Goal: Information Seeking & Learning: Find specific fact

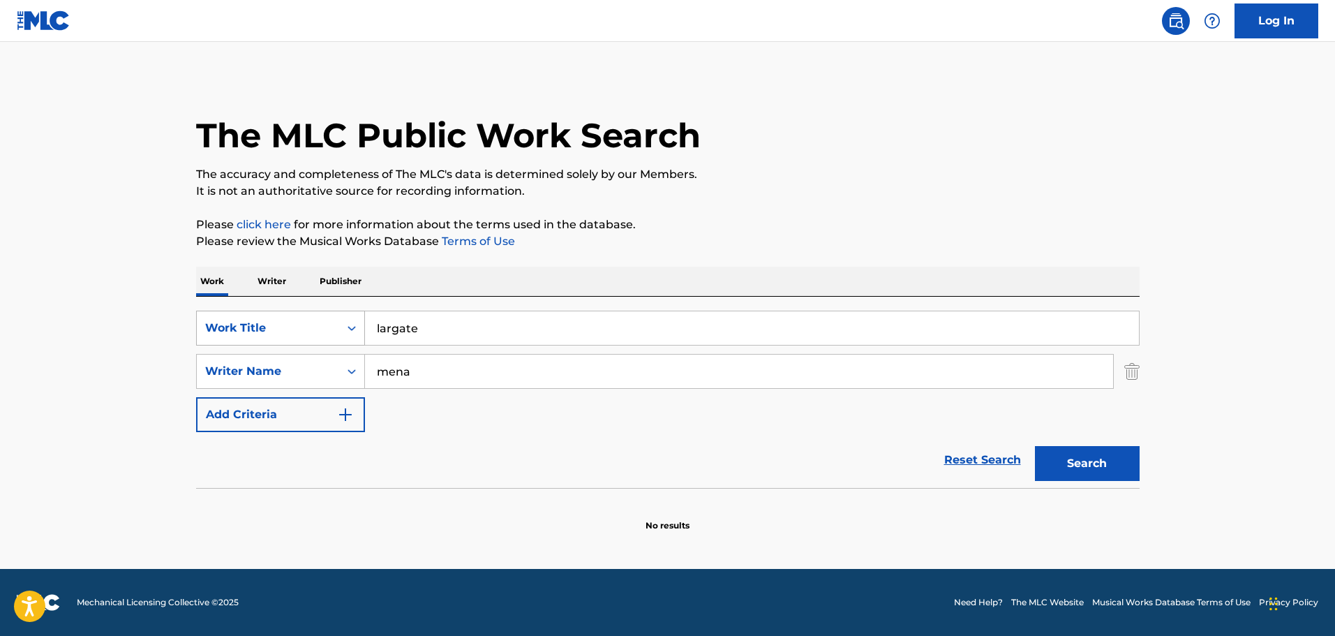
drag, startPoint x: 458, startPoint y: 328, endPoint x: 216, endPoint y: 342, distance: 242.6
click at [325, 327] on div "SearchWithCriteriaabd666a3-64c2-49d9-a8c2-3540f7735662 Work Title largate" at bounding box center [668, 328] width 944 height 35
type input "encontrarme"
type input "[PERSON_NAME]"
click at [1035, 446] on button "Search" at bounding box center [1087, 463] width 105 height 35
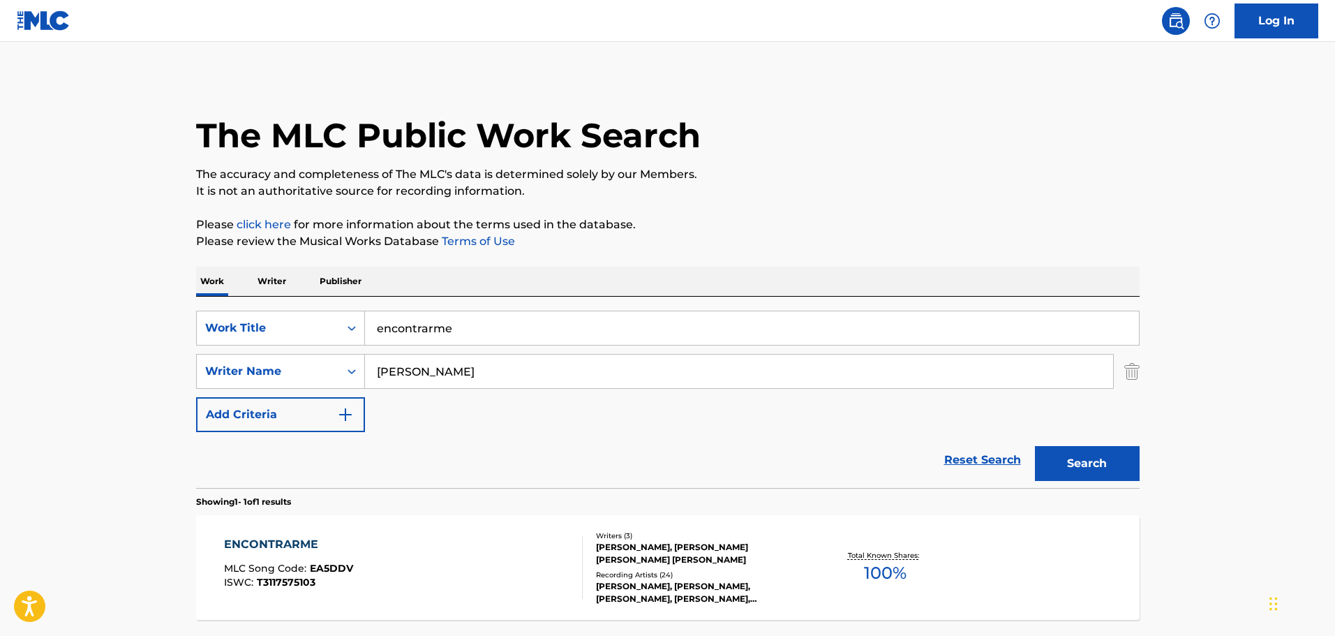
click at [406, 549] on div "ENCONTRARME MLC Song Code : EA5DDV ISWC : T3117575103" at bounding box center [403, 567] width 359 height 63
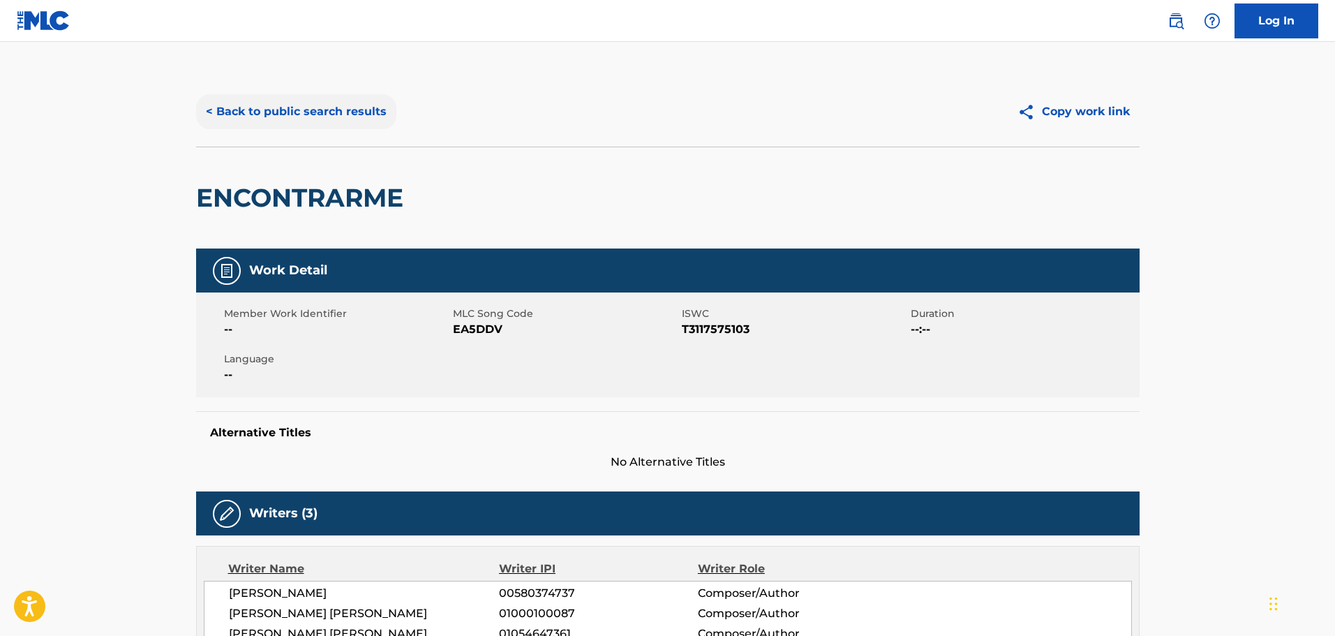
click at [335, 105] on button "< Back to public search results" at bounding box center [296, 111] width 200 height 35
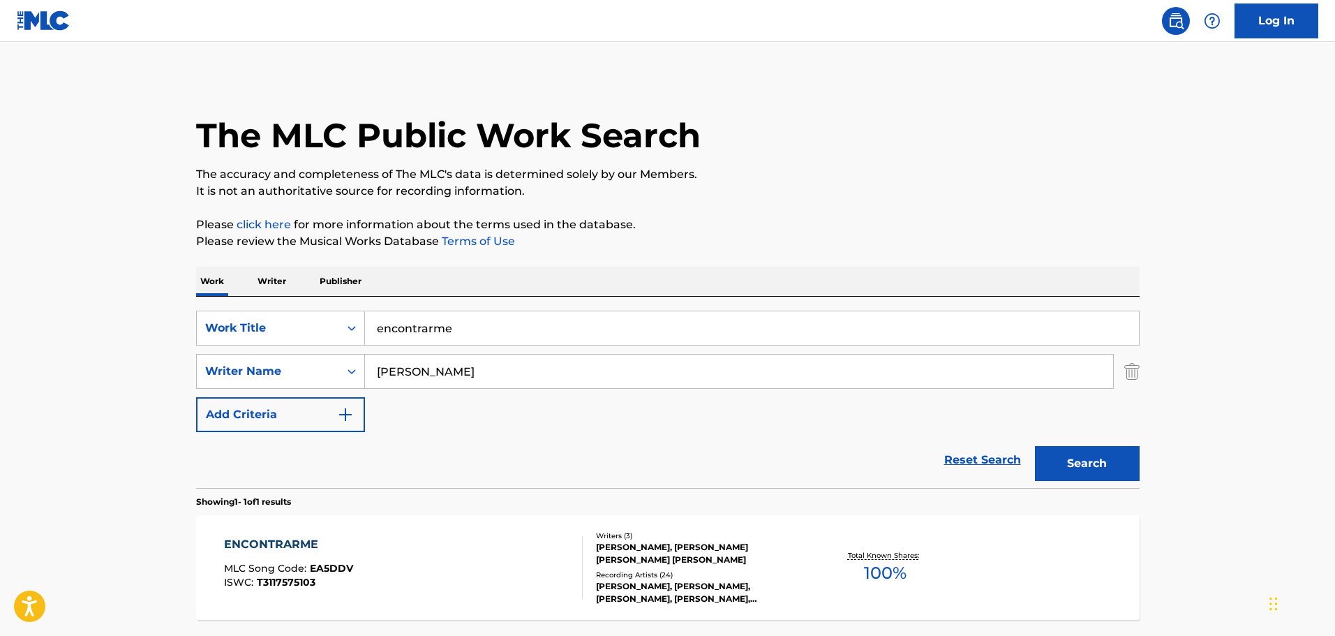
drag, startPoint x: 505, startPoint y: 326, endPoint x: 177, endPoint y: 287, distance: 331.1
click at [191, 286] on div "The MLC Public Work Search The accuracy and completeness of The MLC's data is d…" at bounding box center [667, 381] width 977 height 609
type input "divino"
click at [1035, 446] on button "Search" at bounding box center [1087, 463] width 105 height 35
click at [461, 556] on div "DIVINO MLC Song Code : DC510A ISWC : T3117575147" at bounding box center [403, 567] width 359 height 63
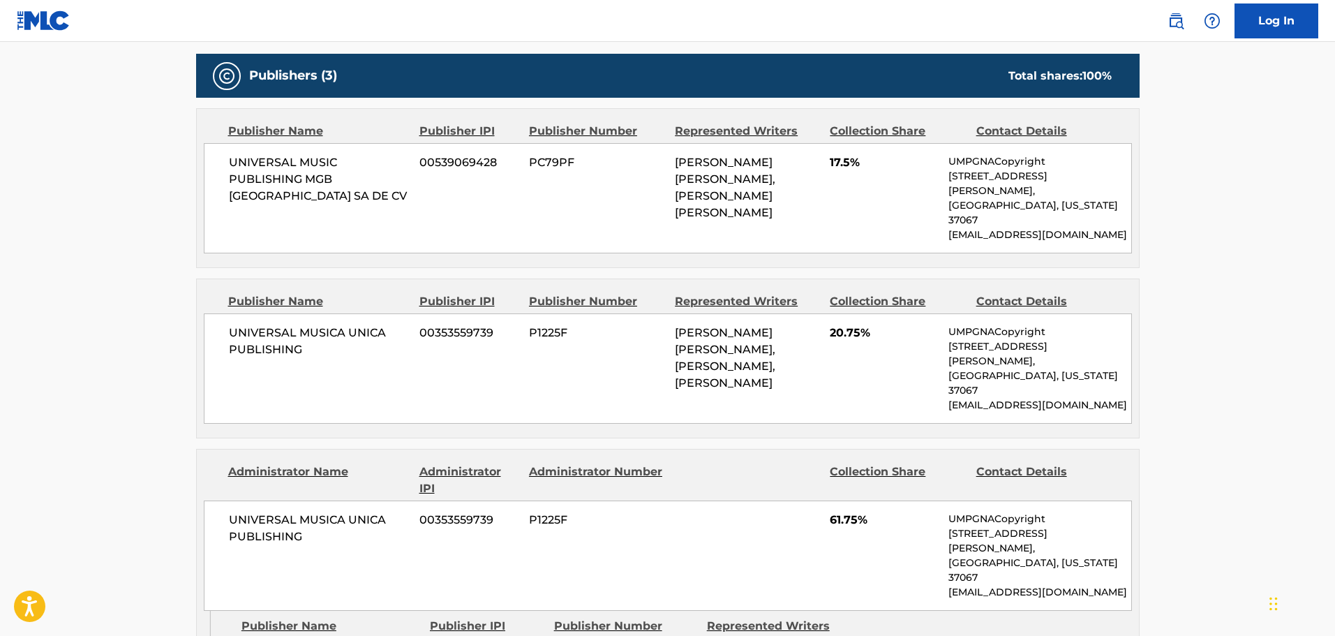
scroll to position [698, 0]
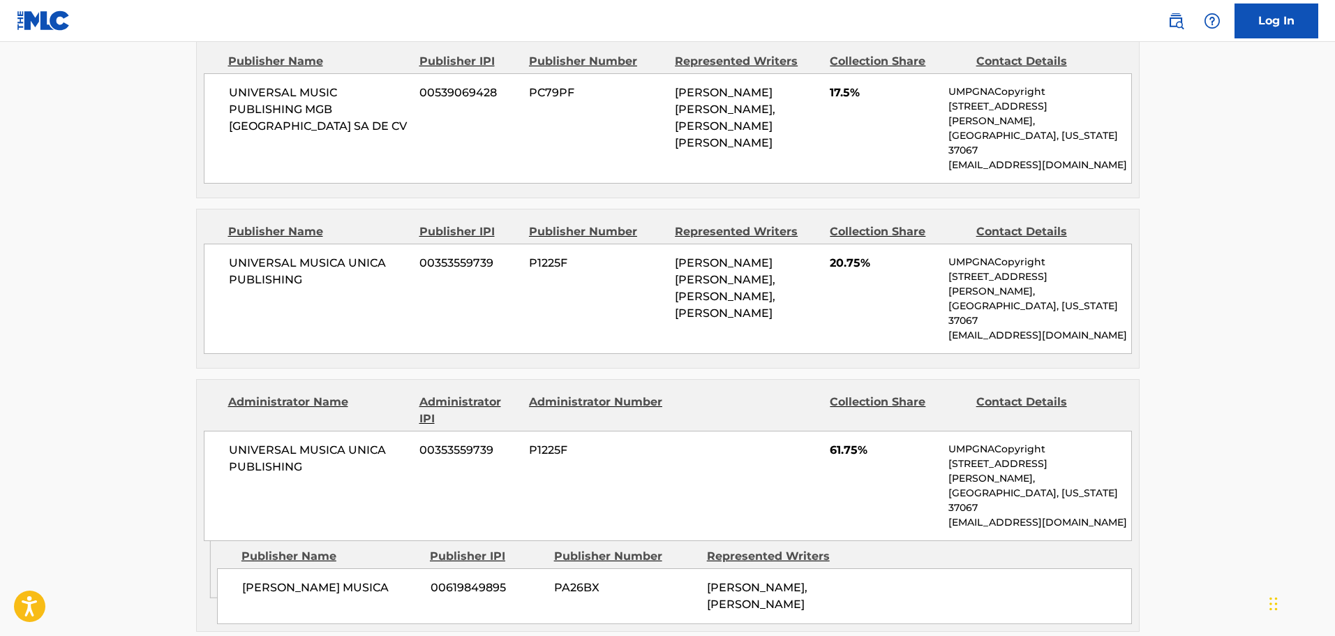
drag, startPoint x: 1185, startPoint y: 242, endPoint x: 1202, endPoint y: 244, distance: 17.0
click at [1185, 242] on main "< Back to public search results Copy work link DIVINO Work Detail Member Work I…" at bounding box center [667, 259] width 1335 height 1830
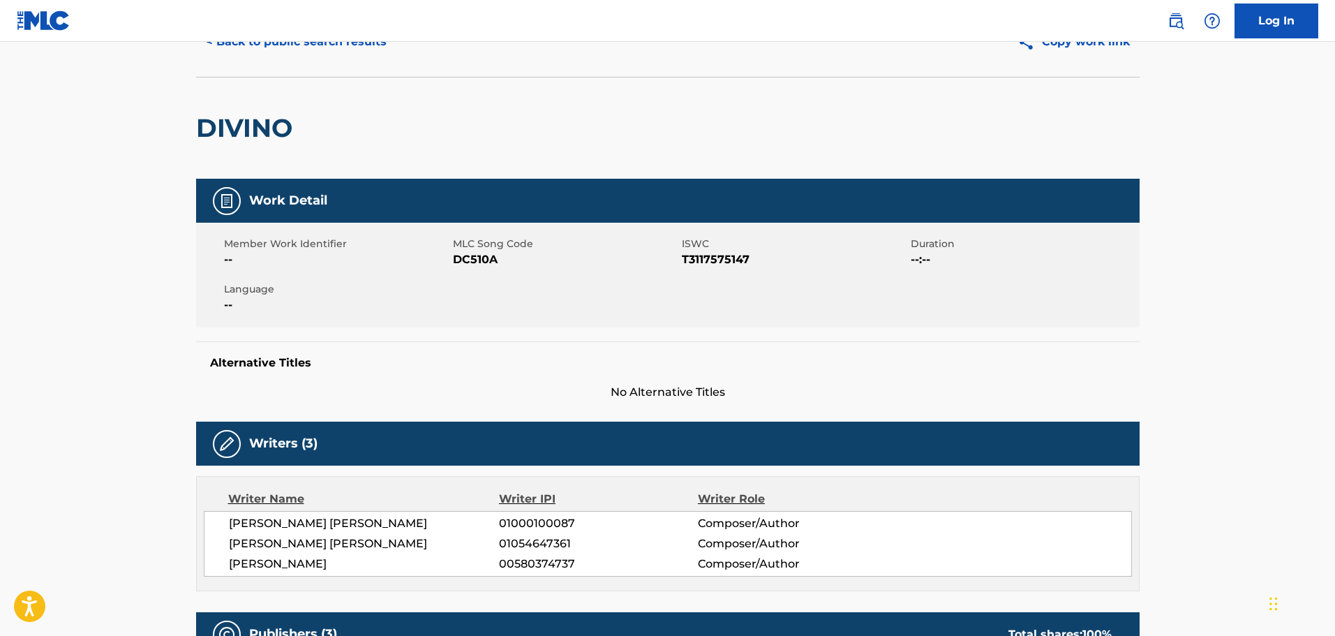
scroll to position [0, 0]
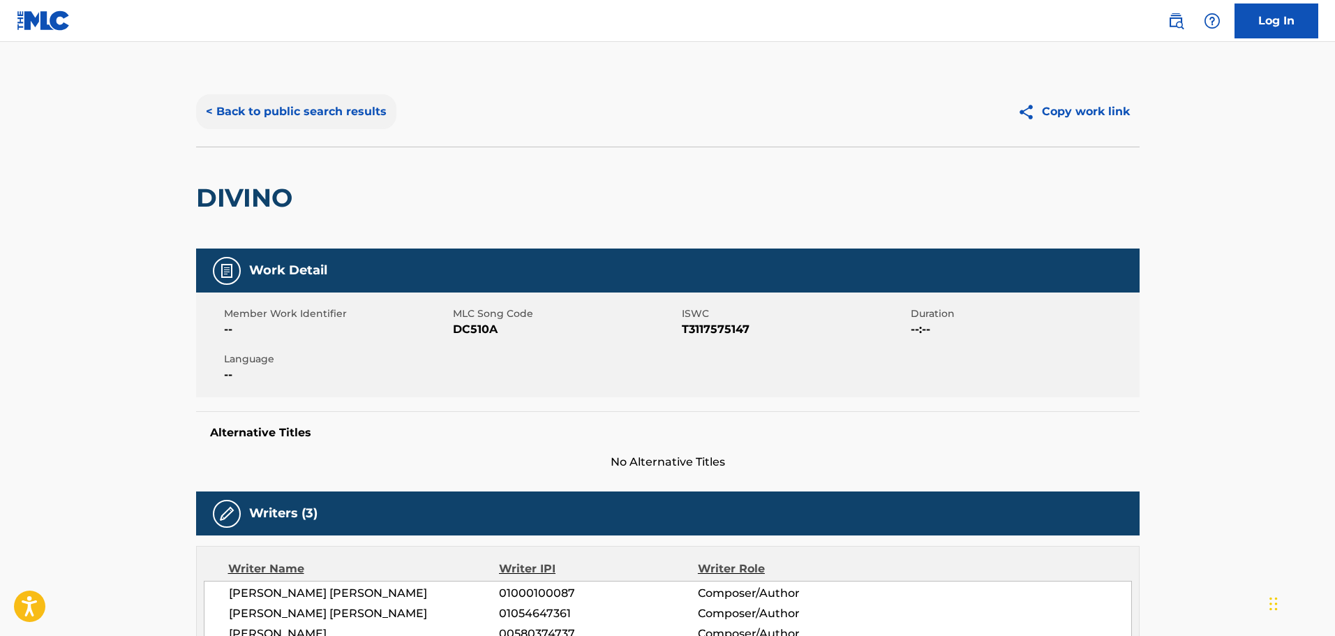
click at [311, 112] on button "< Back to public search results" at bounding box center [296, 111] width 200 height 35
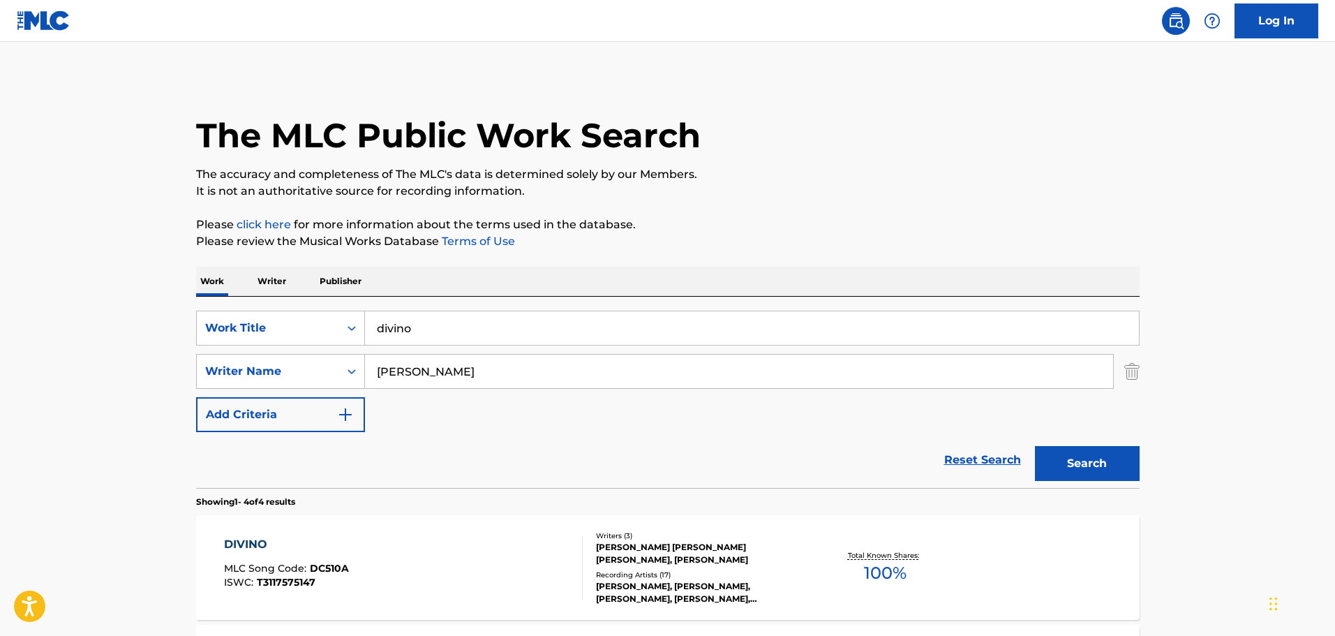
drag, startPoint x: 470, startPoint y: 339, endPoint x: 126, endPoint y: 347, distance: 344.2
click at [119, 345] on main "The MLC Public Work Search The accuracy and completeness of The MLC's data is d…" at bounding box center [667, 531] width 1335 height 979
paste input "Obra de Arte"
type input "Obra de Arte"
click at [1035, 446] on button "Search" at bounding box center [1087, 463] width 105 height 35
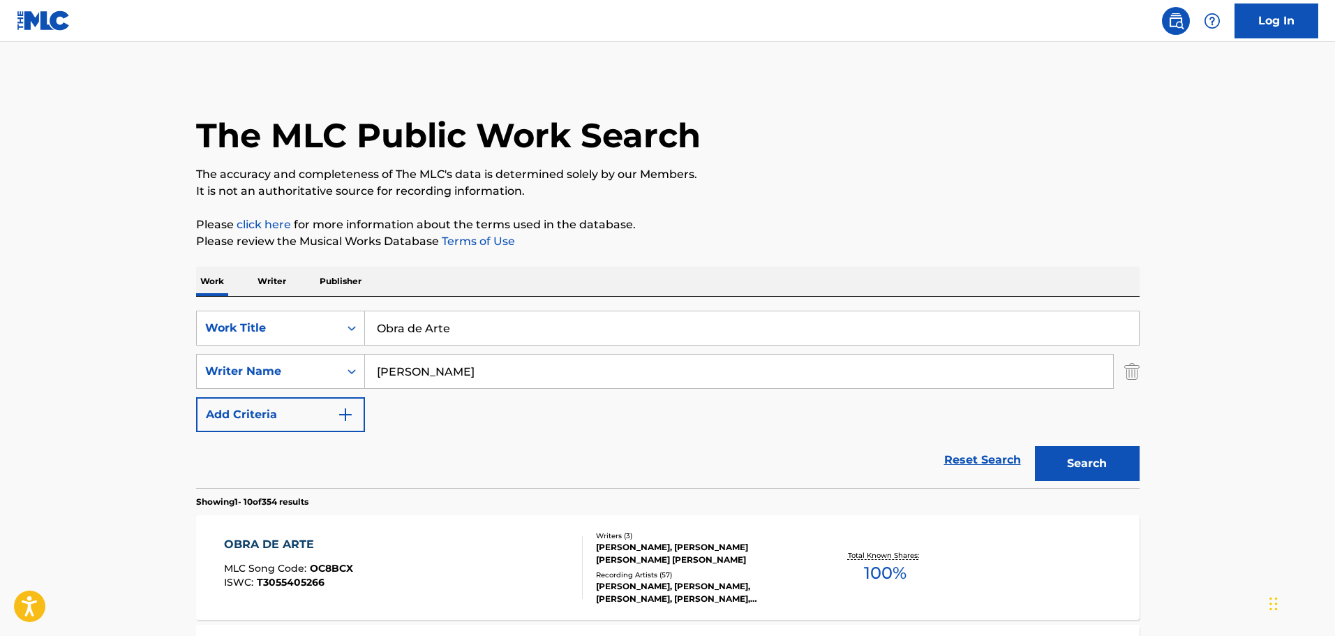
click at [471, 563] on div "OBRA DE ARTE MLC Song Code : OC8BCX ISWC : T3055405266" at bounding box center [403, 567] width 359 height 63
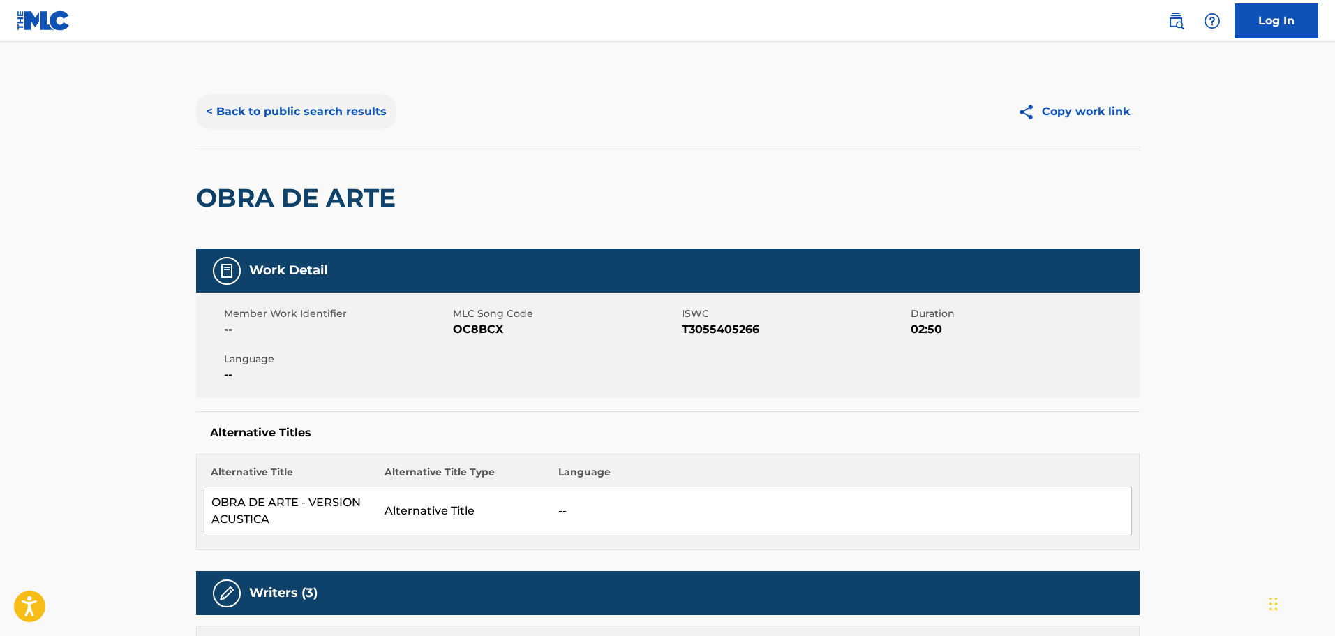
click at [316, 108] on button "< Back to public search results" at bounding box center [296, 111] width 200 height 35
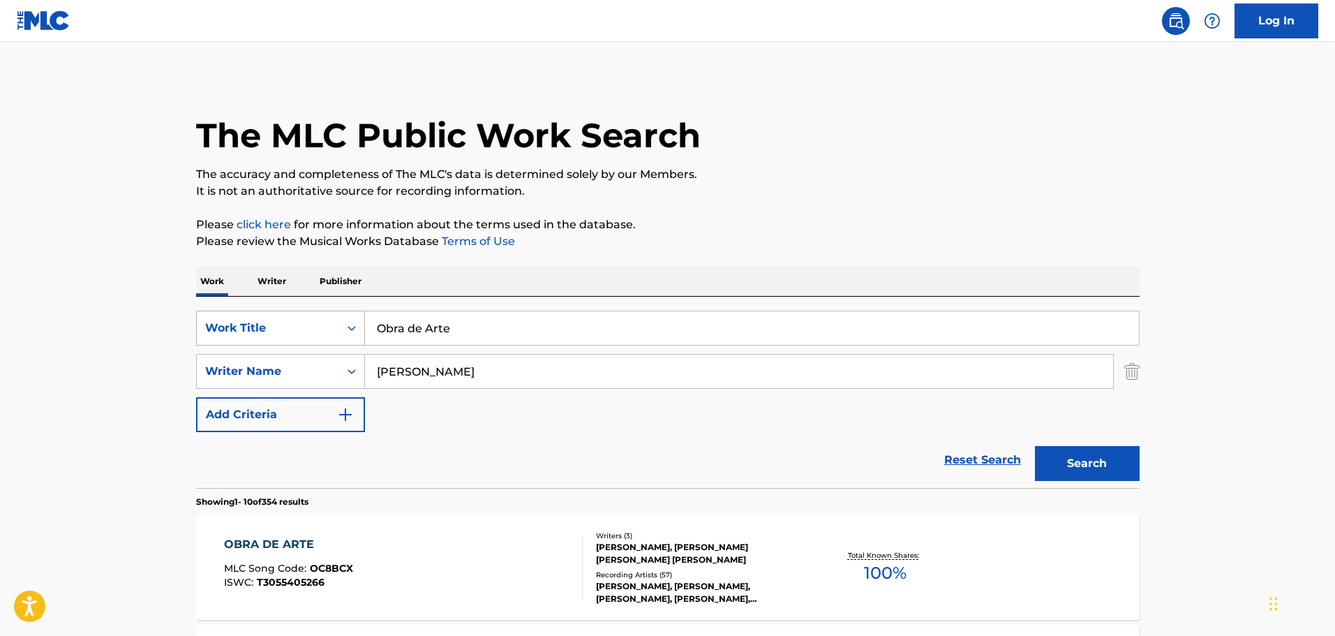
click at [214, 313] on div "SearchWithCriteriaabd666a3-64c2-49d9-a8c2-3540f7735662 Work Title Obra de Arte" at bounding box center [668, 328] width 944 height 35
type input "no me llames"
click at [1035, 446] on button "Search" at bounding box center [1087, 463] width 105 height 35
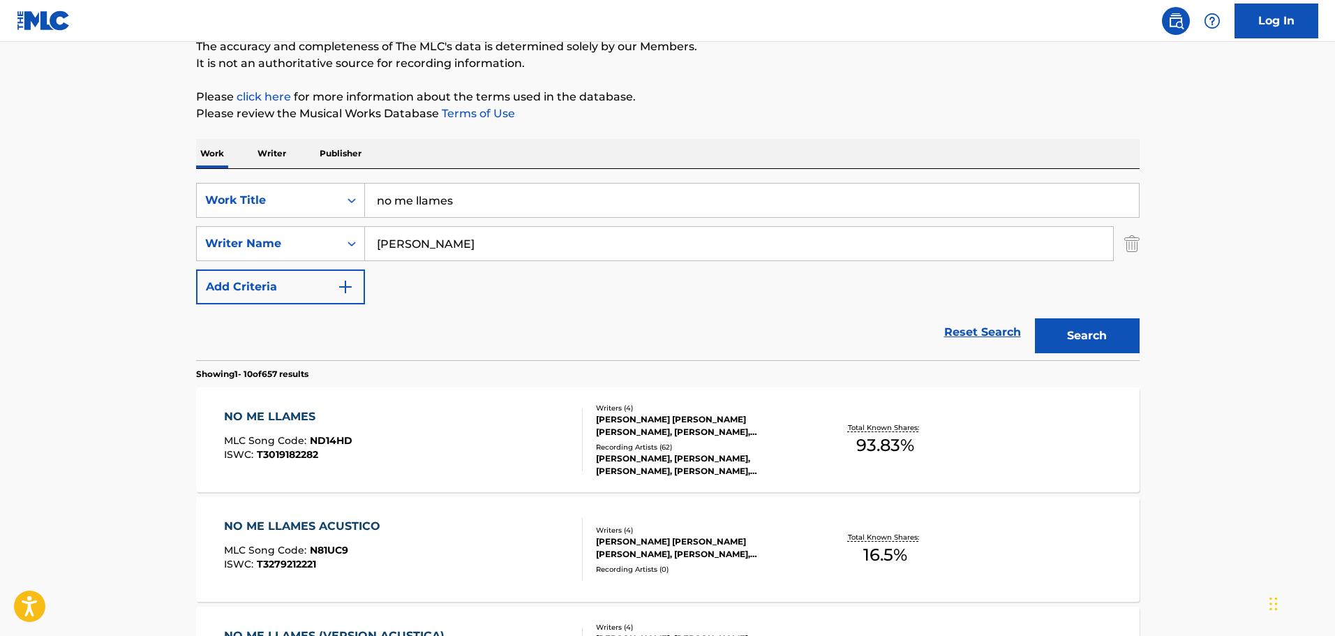
scroll to position [140, 0]
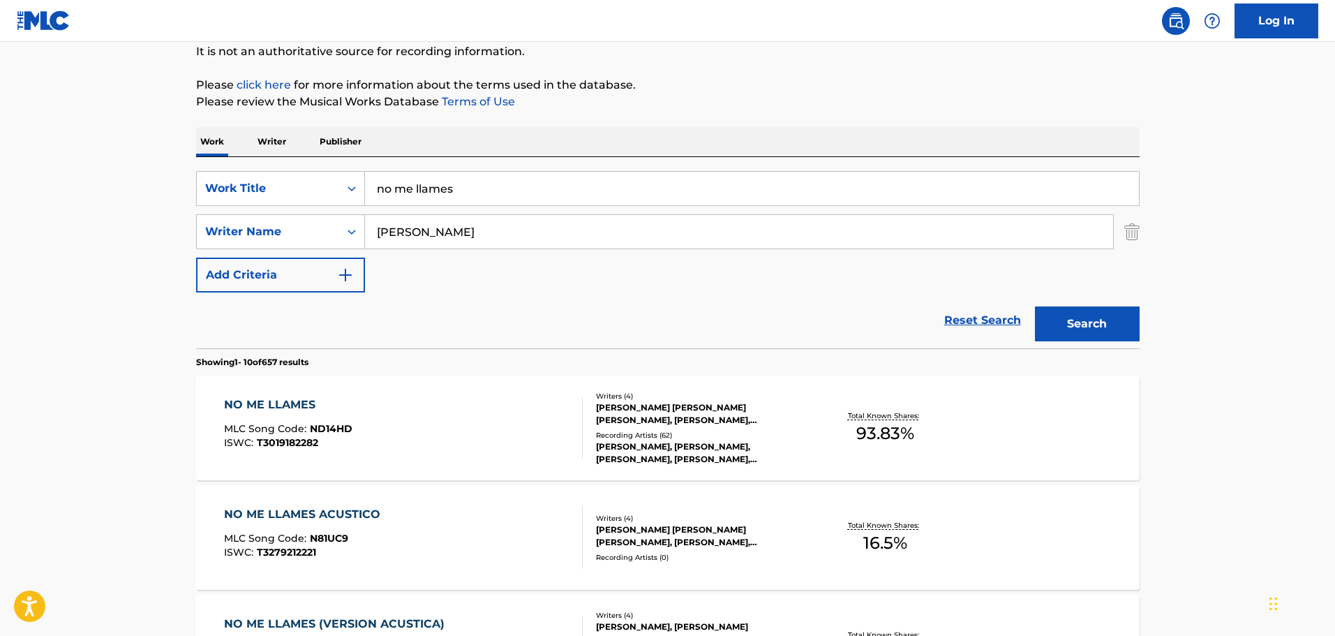
click at [459, 408] on div "NO ME LLAMES MLC Song Code : ND14HD ISWC : T3019182282" at bounding box center [403, 428] width 359 height 63
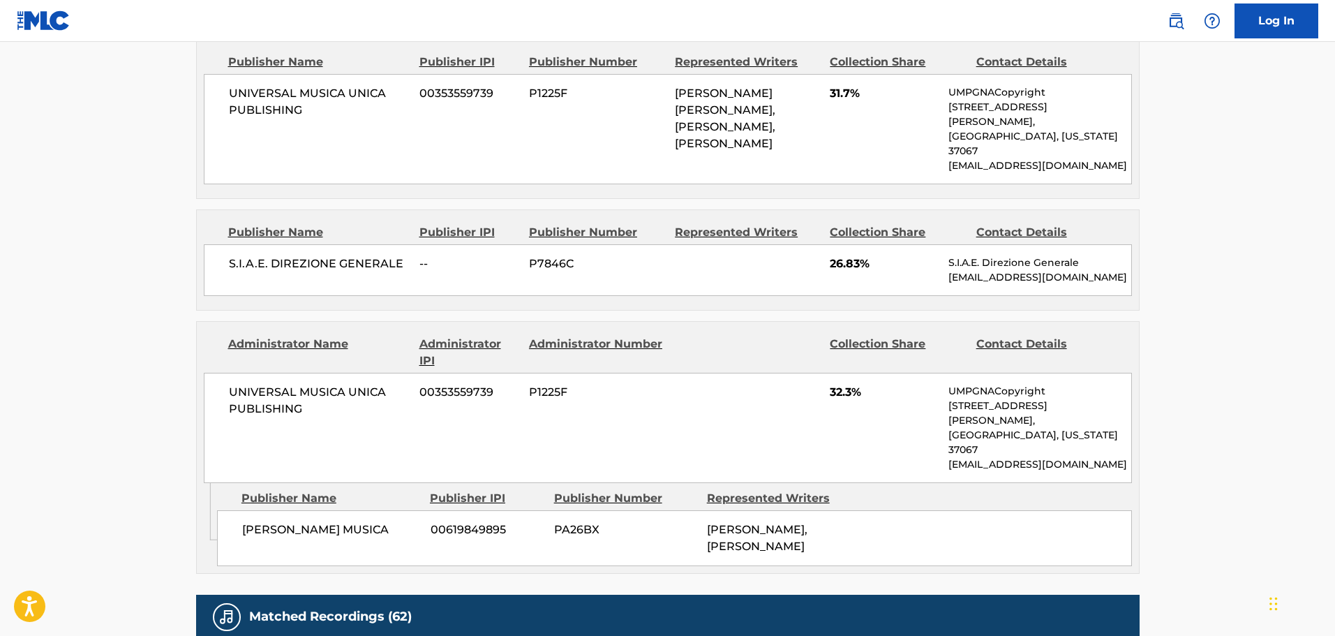
scroll to position [907, 0]
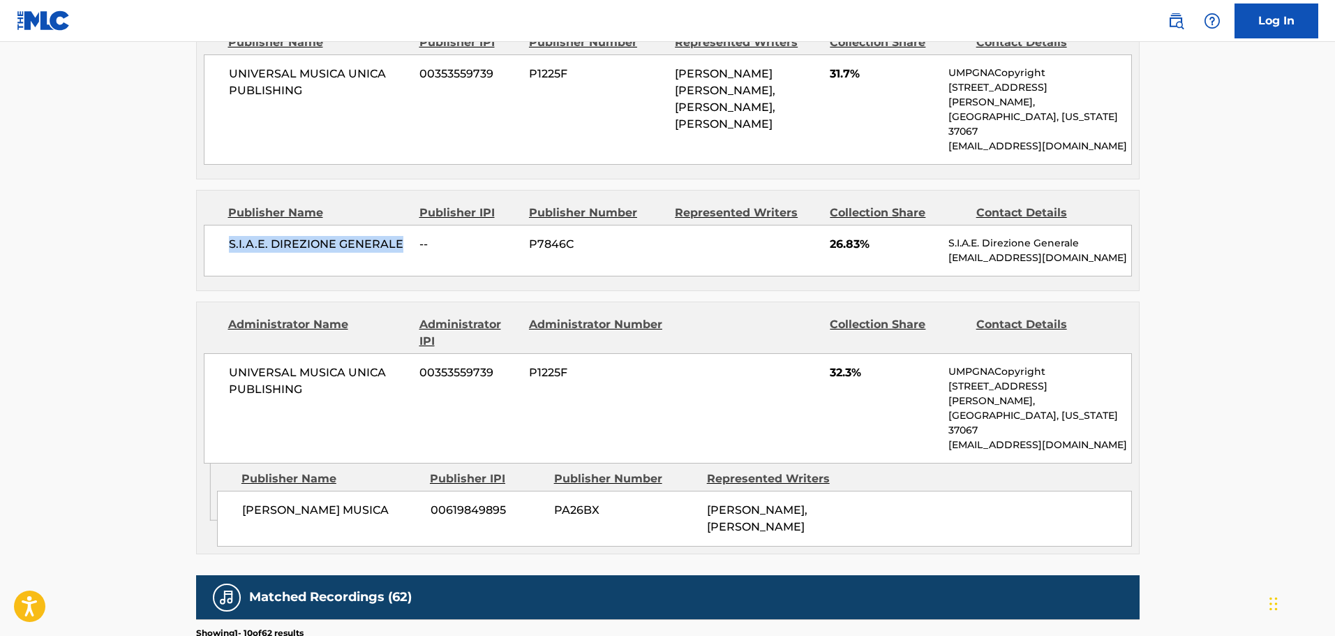
drag, startPoint x: 400, startPoint y: 195, endPoint x: 244, endPoint y: 230, distance: 159.5
click at [230, 236] on span "S.I.A.E. DIREZIONE GENERALE" at bounding box center [319, 244] width 181 height 17
copy span "S.I.A.E. DIREZIONE GENERALE"
click at [1280, 186] on main "< Back to public search results Copy work link NO ME LLAMES Work Detail Member …" at bounding box center [667, 115] width 1335 height 1962
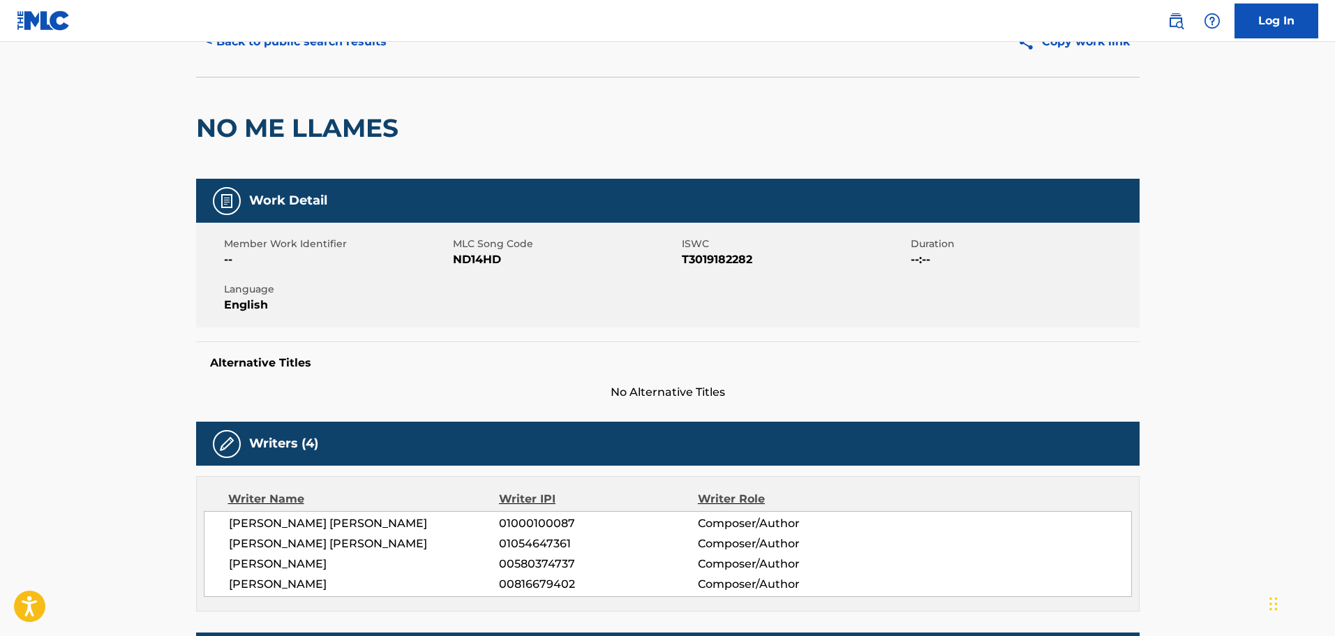
scroll to position [0, 0]
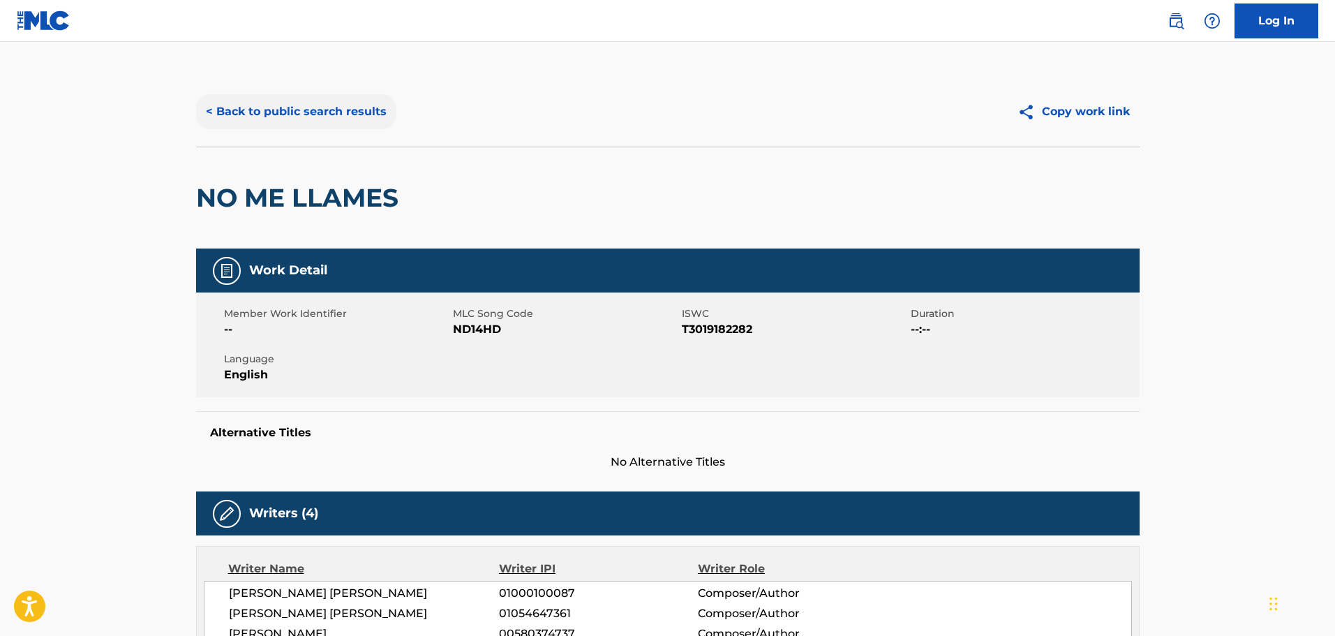
click at [343, 119] on button "< Back to public search results" at bounding box center [296, 111] width 200 height 35
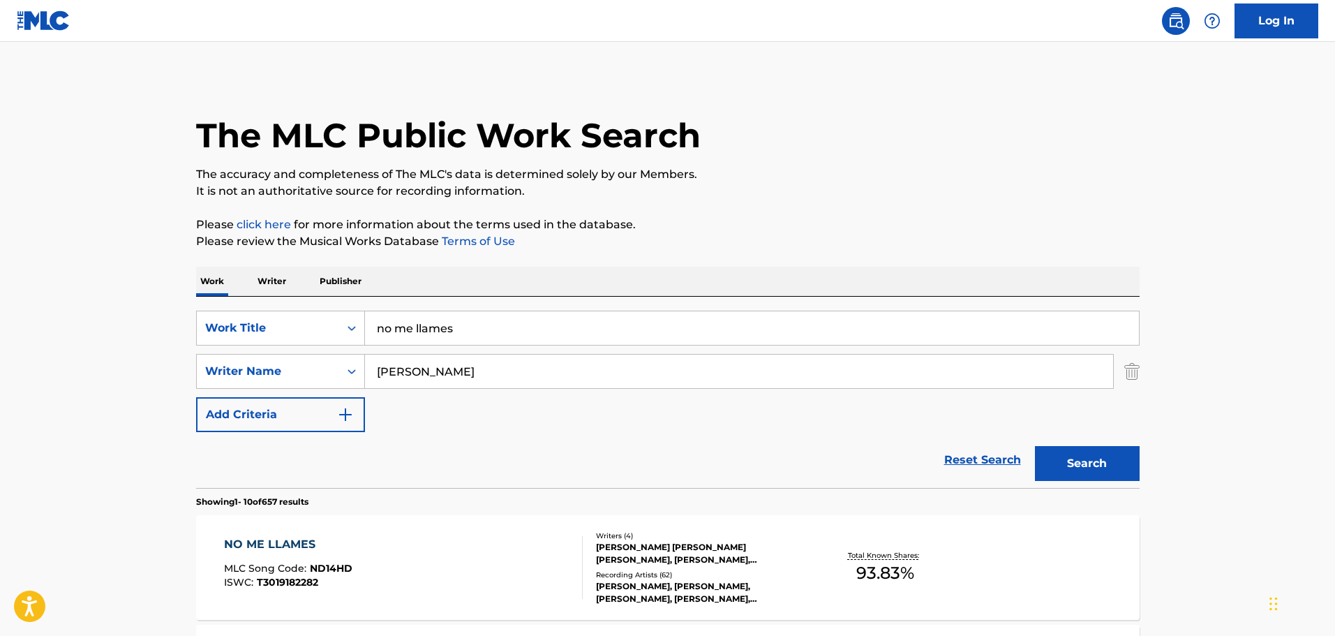
scroll to position [140, 0]
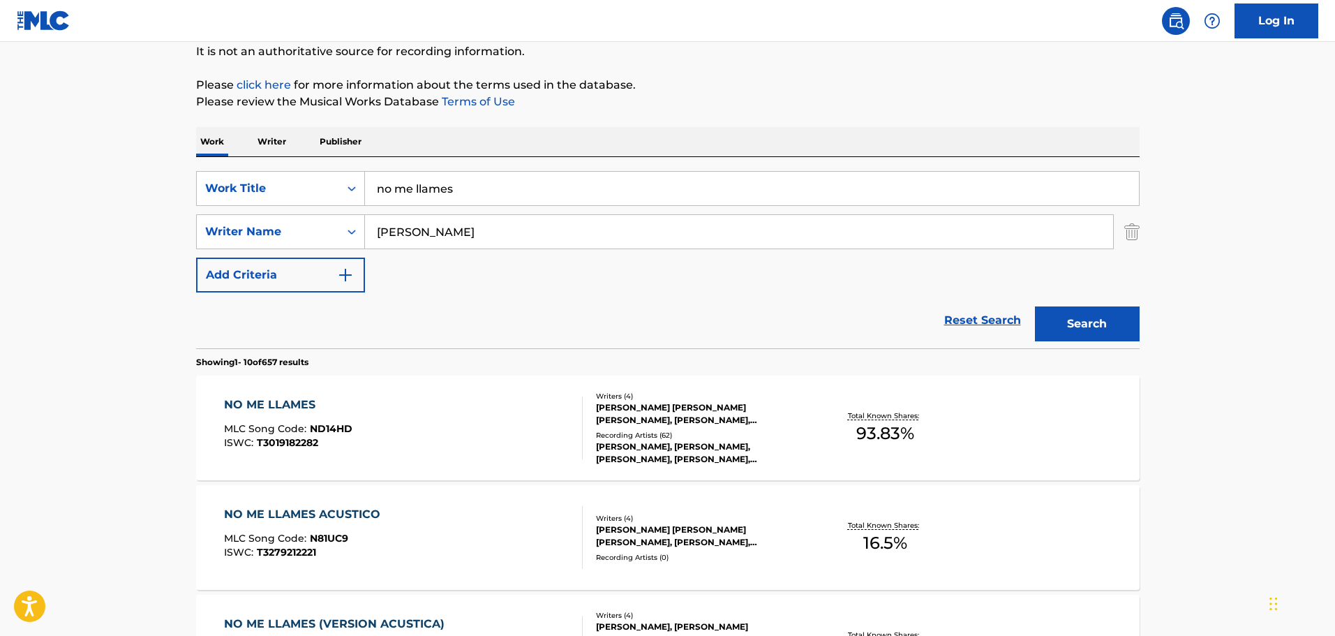
drag, startPoint x: 481, startPoint y: 193, endPoint x: 45, endPoint y: 181, distance: 436.5
type input "sonar"
click at [1035, 306] on button "Search" at bounding box center [1087, 323] width 105 height 35
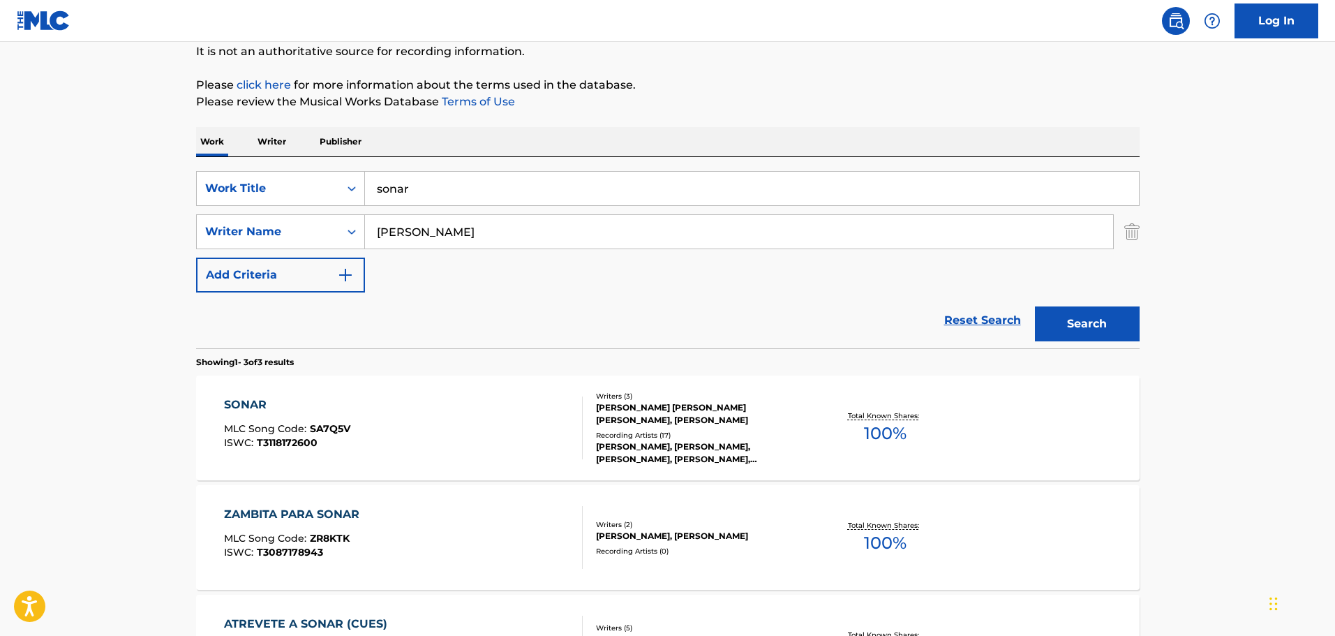
click at [386, 414] on div "SONAR MLC Song Code : SA7Q5V ISWC : T3118172600" at bounding box center [403, 428] width 359 height 63
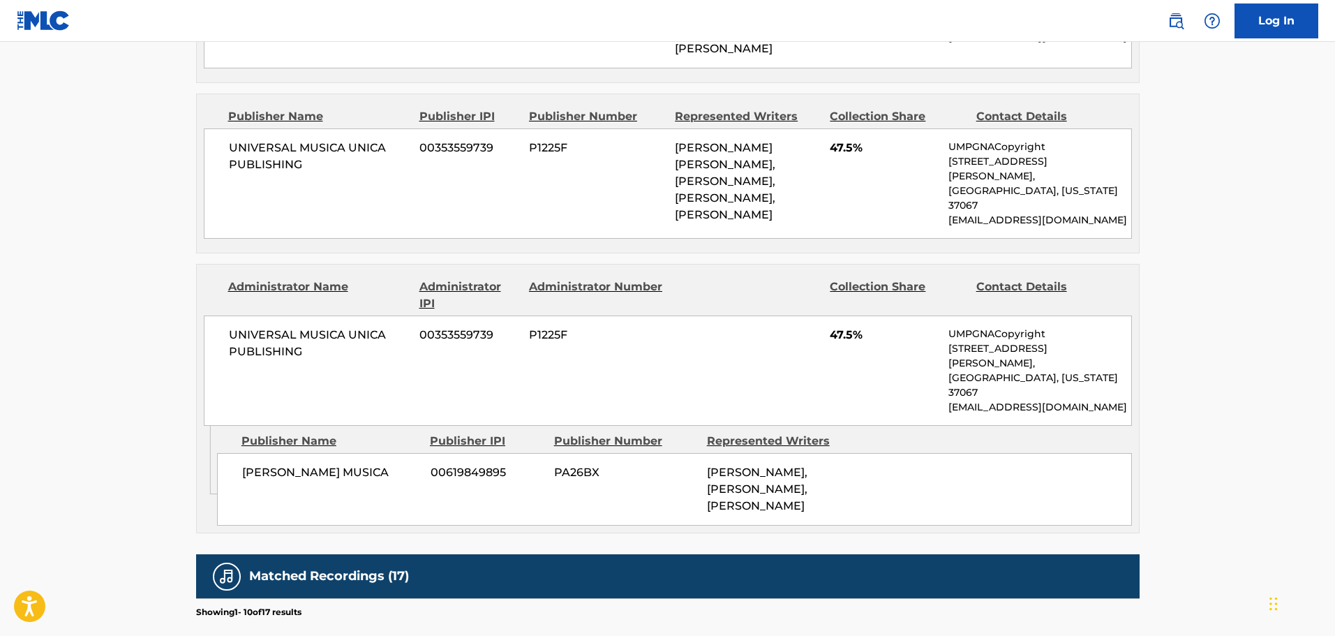
scroll to position [838, 0]
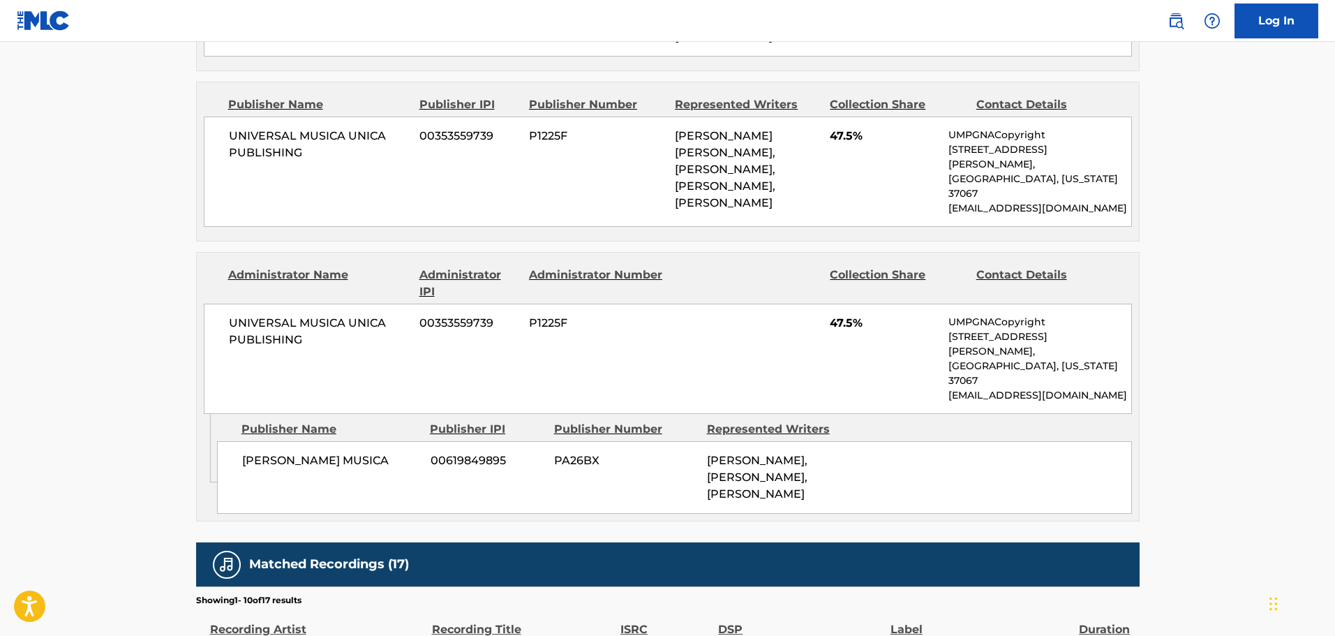
click at [1221, 262] on main "< Back to public search results Copy work link SONAR Work Detail Member Work Id…" at bounding box center [667, 133] width 1335 height 1859
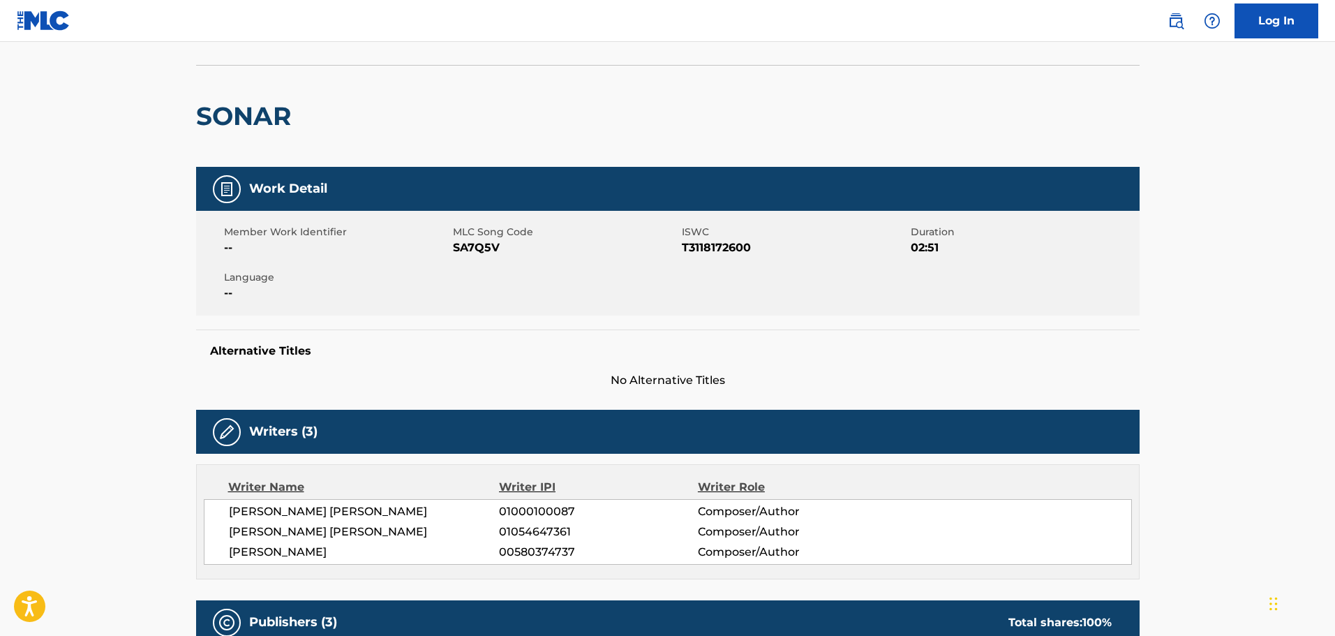
scroll to position [0, 0]
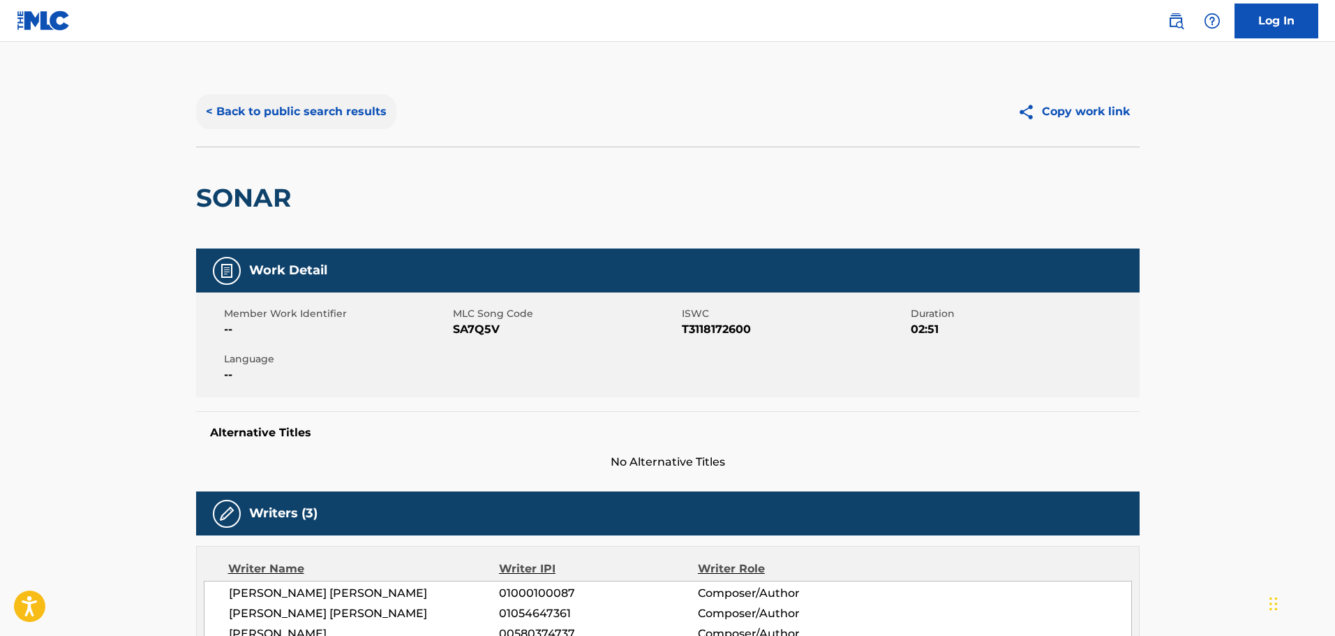
click at [311, 111] on button "< Back to public search results" at bounding box center [296, 111] width 200 height 35
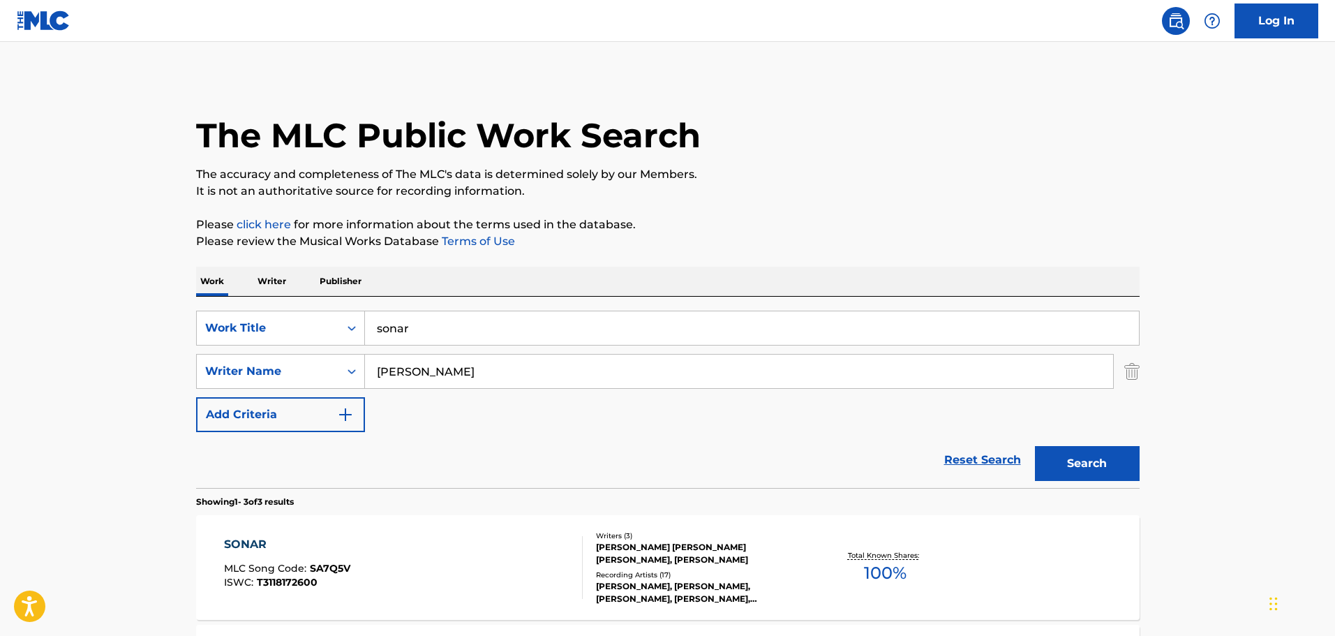
scroll to position [140, 0]
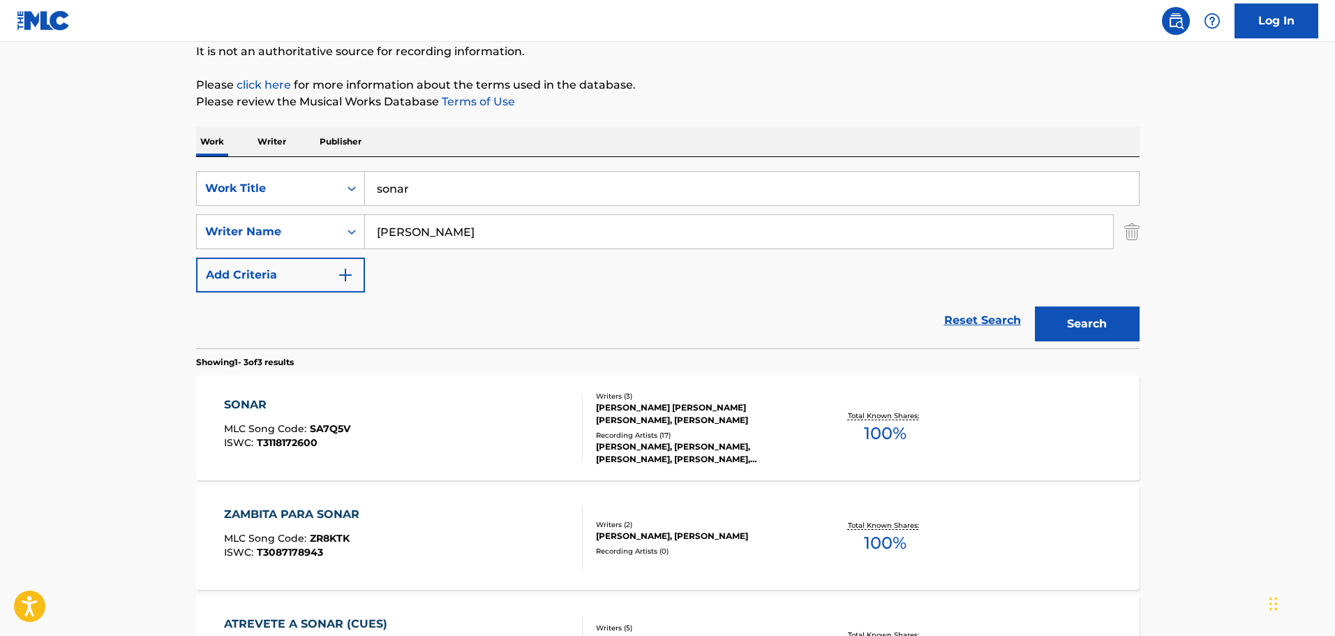
click at [137, 193] on main "The MLC Public Work Search The accuracy and completeness of The MLC's data is d…" at bounding box center [667, 337] width 1335 height 870
type input "una foto"
click at [1035, 306] on button "Search" at bounding box center [1087, 323] width 105 height 35
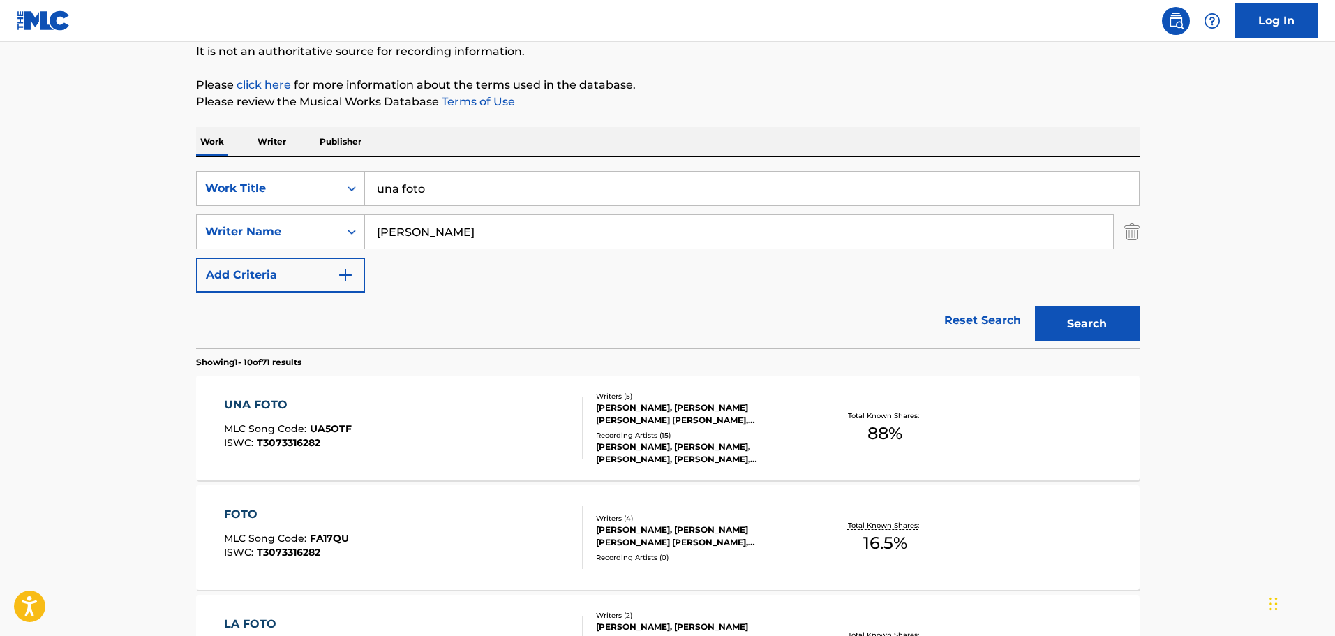
click at [419, 441] on div "UNA FOTO MLC Song Code : UA5OTF ISWC : T3073316282" at bounding box center [403, 428] width 359 height 63
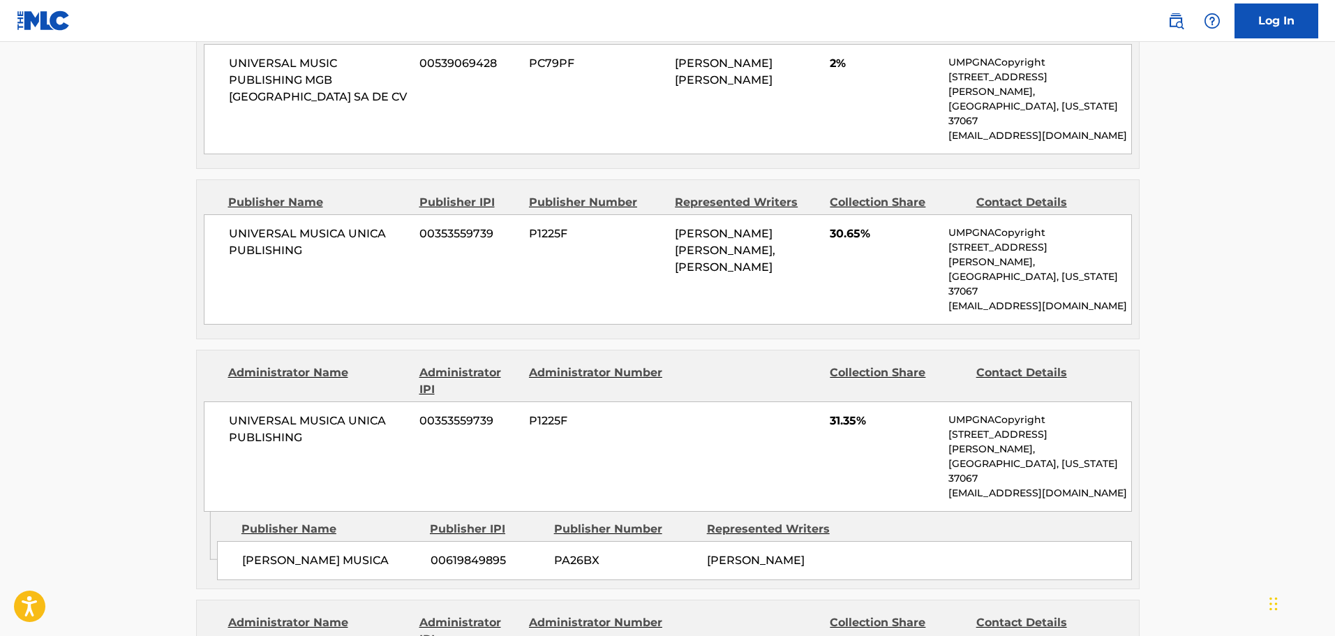
scroll to position [628, 0]
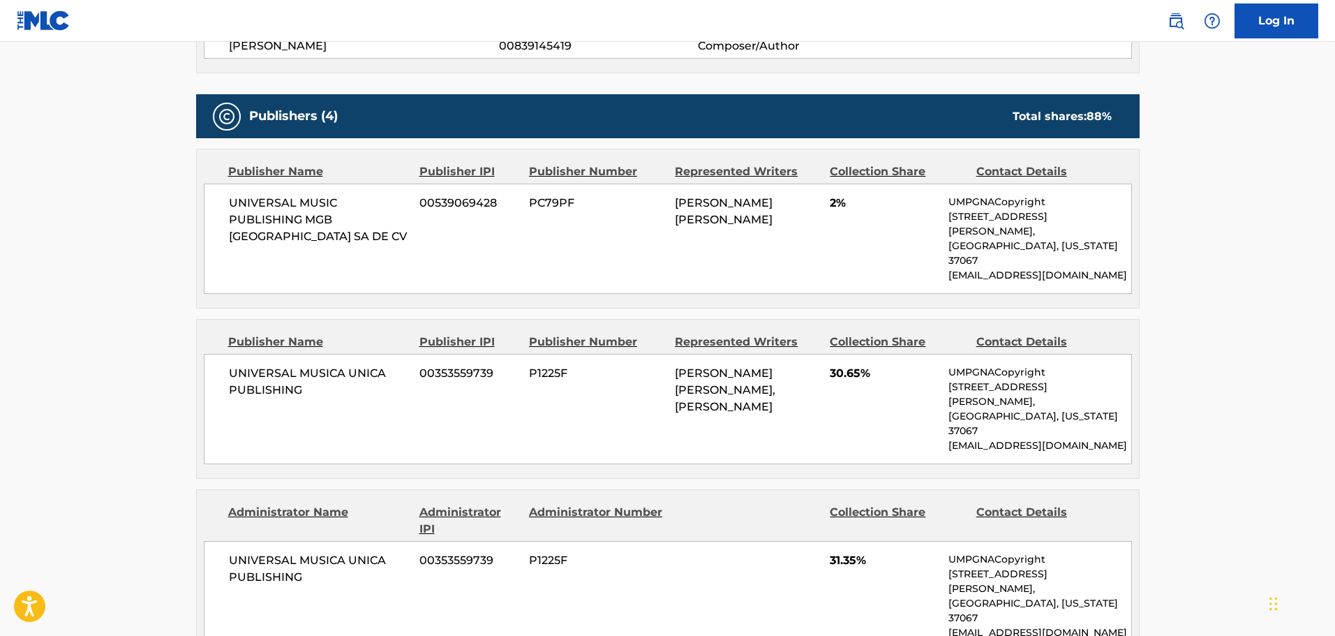
click at [1132, 490] on div "Administrator Name Administrator IPI Administrator Number Collection Share Cont…" at bounding box center [668, 570] width 942 height 161
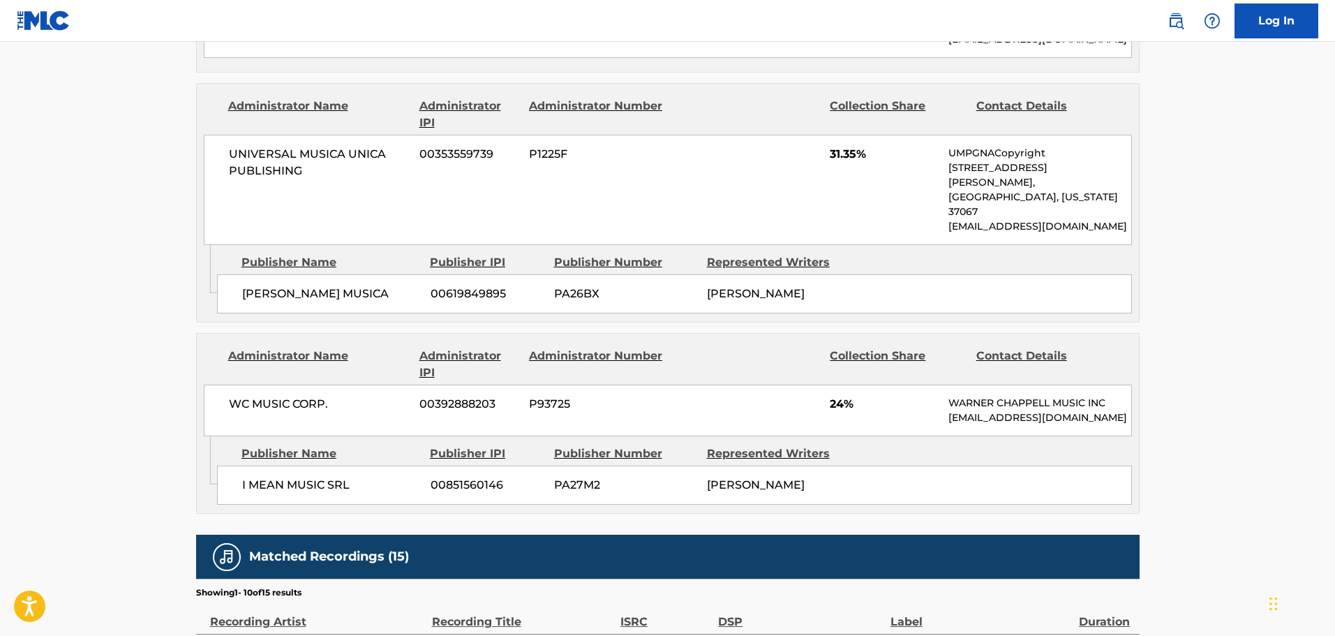
scroll to position [1047, 0]
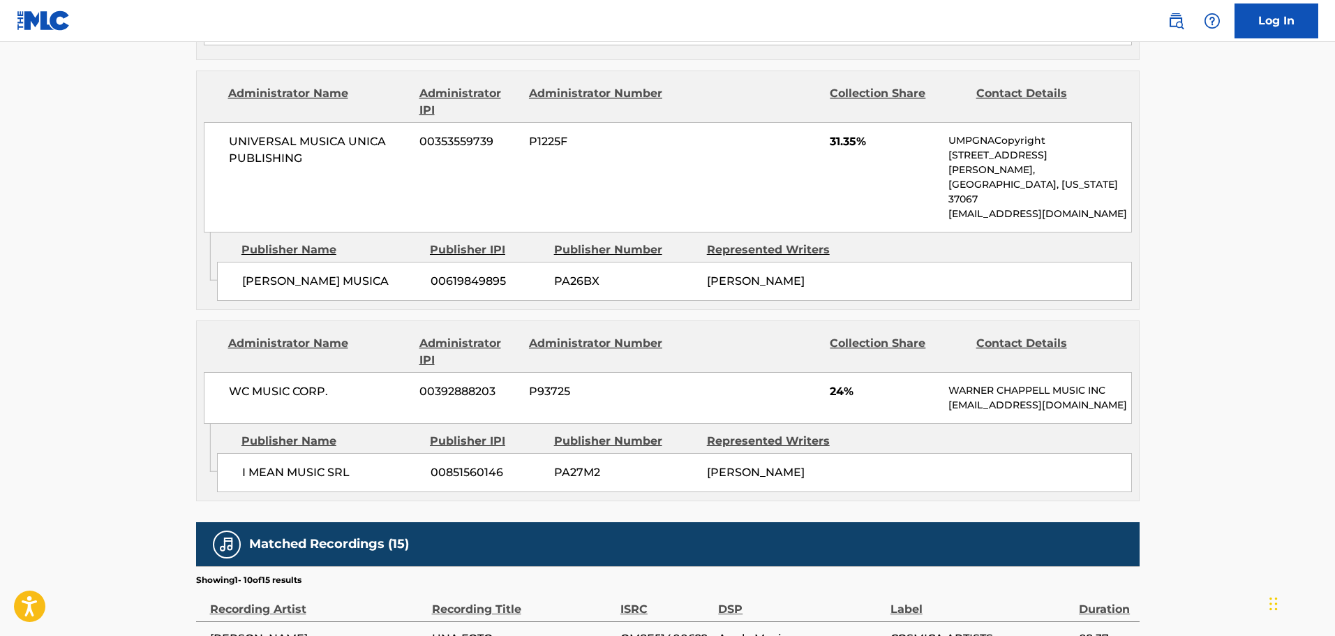
click at [1213, 255] on main "< Back to public search results Copy work link UNA FOTO Work Detail Member Work…" at bounding box center [667, 19] width 1335 height 2048
